Goal: Transaction & Acquisition: Obtain resource

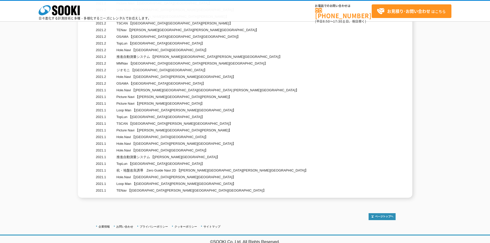
scroll to position [4138, 0]
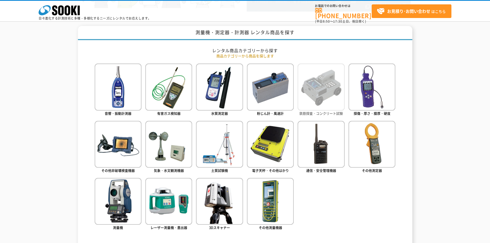
scroll to position [218, 0]
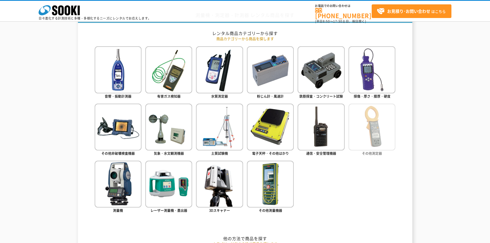
click at [367, 146] on img at bounding box center [371, 127] width 47 height 47
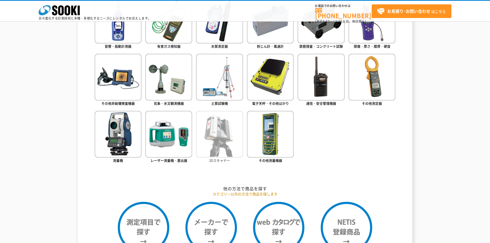
scroll to position [287, 0]
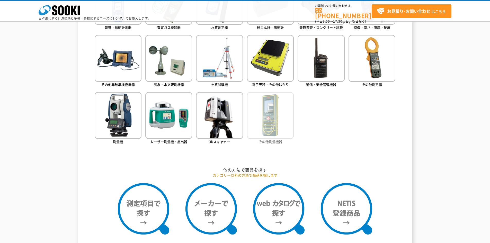
click at [278, 131] on img at bounding box center [270, 115] width 47 height 47
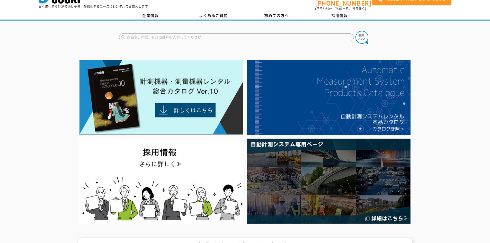
scroll to position [0, 0]
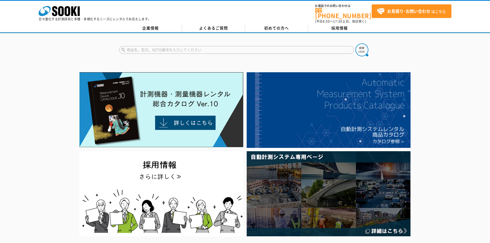
click at [214, 47] on input "text" at bounding box center [236, 50] width 235 height 8
type input "酸素濃度計"
click at [355, 43] on button at bounding box center [361, 49] width 13 height 13
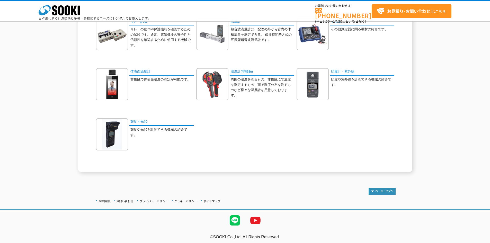
scroll to position [271, 0]
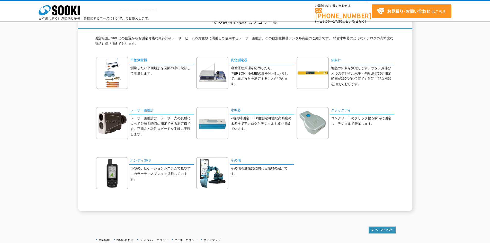
scroll to position [34, 0]
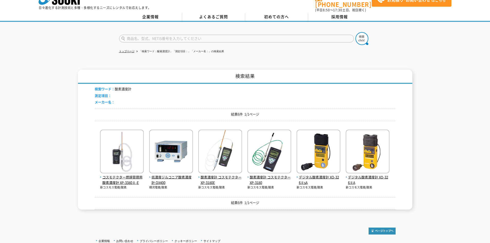
scroll to position [17, 0]
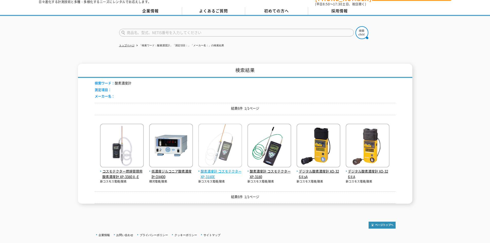
click at [209, 160] on img at bounding box center [220, 146] width 44 height 45
